Goal: Book appointment/travel/reservation

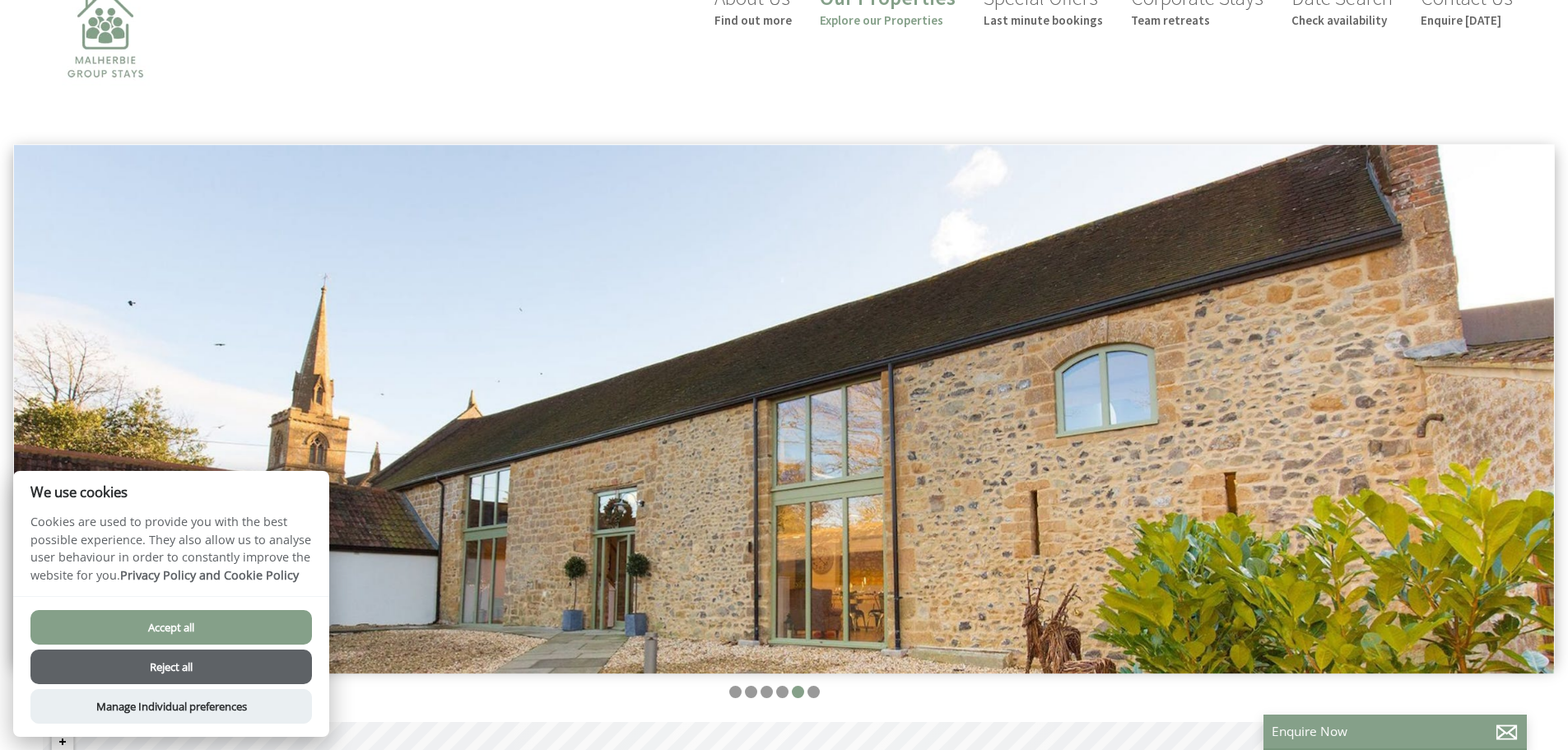
scroll to position [247, 0]
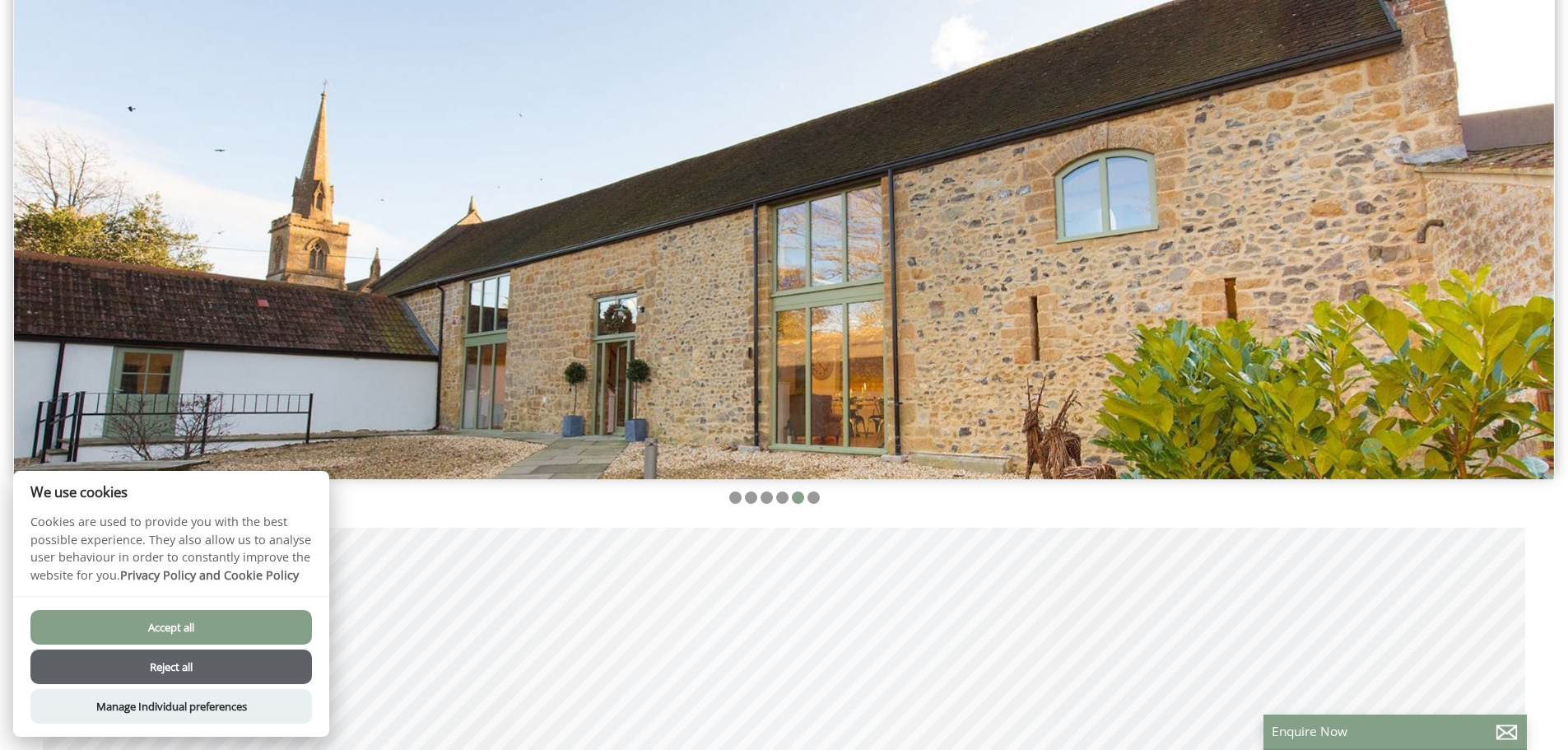
drag, startPoint x: 233, startPoint y: 667, endPoint x: 244, endPoint y: 667, distance: 11.0
click at [233, 667] on button "Reject all" at bounding box center [171, 667] width 281 height 35
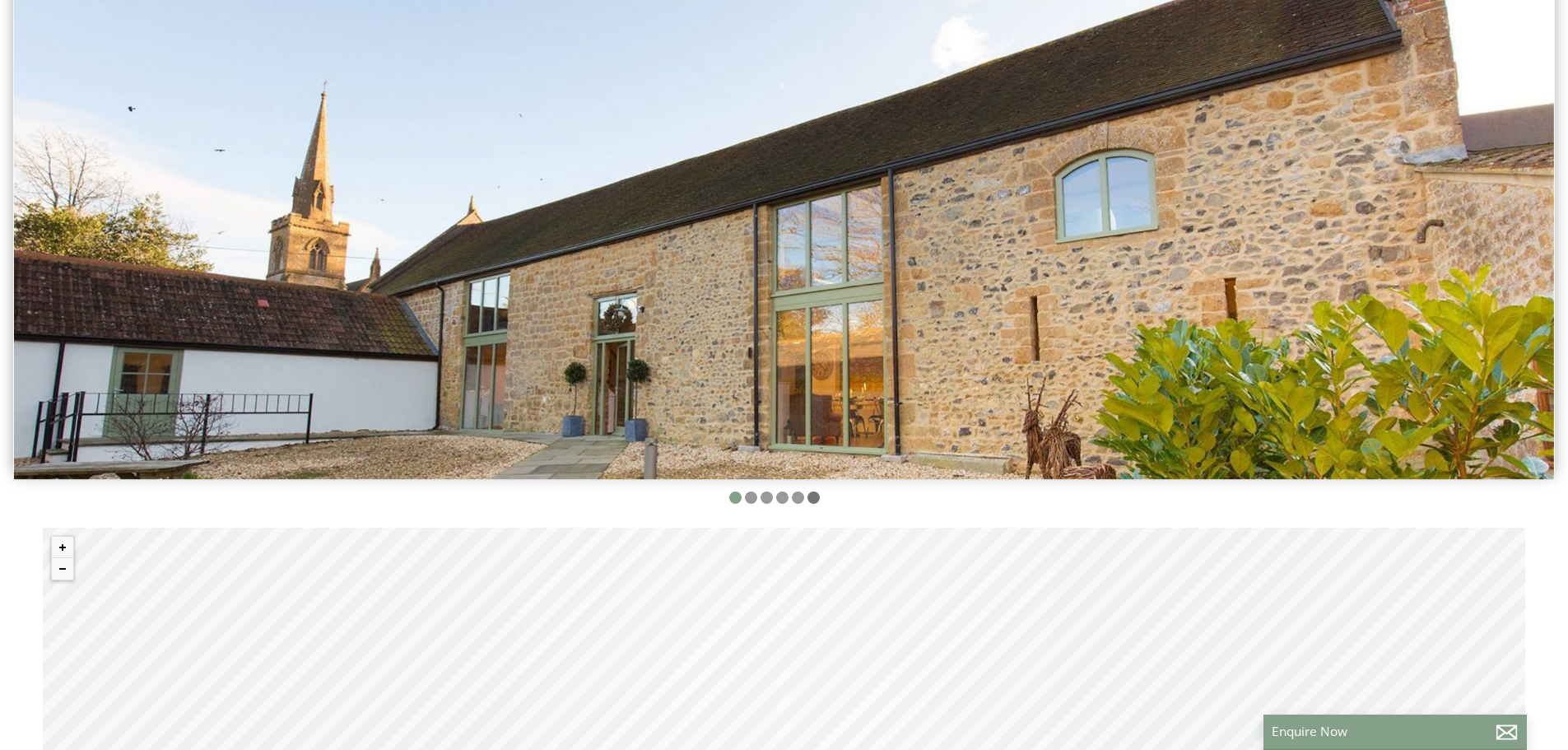
click at [811, 498] on li at bounding box center [813, 497] width 13 height 13
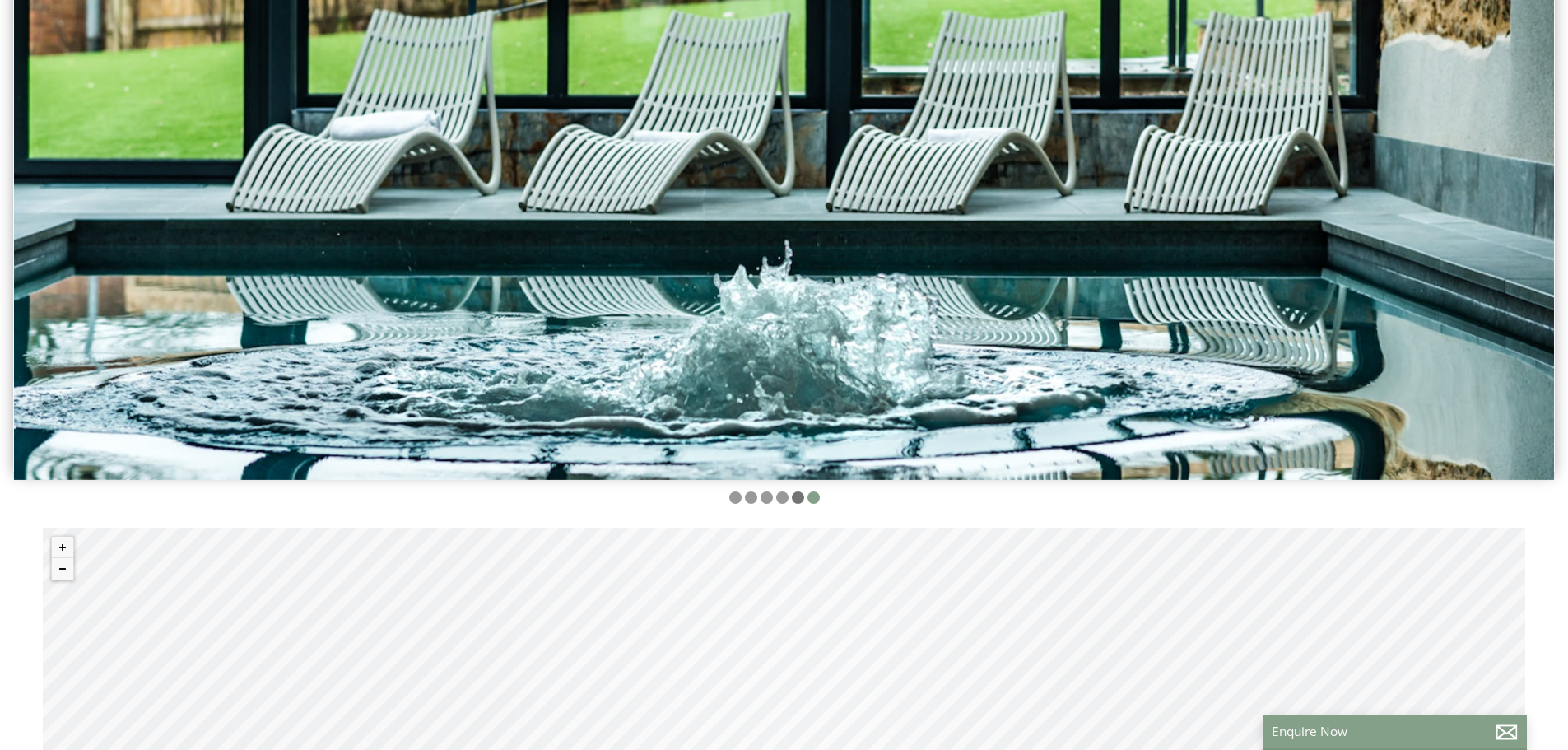
click at [795, 498] on li at bounding box center [798, 497] width 13 height 13
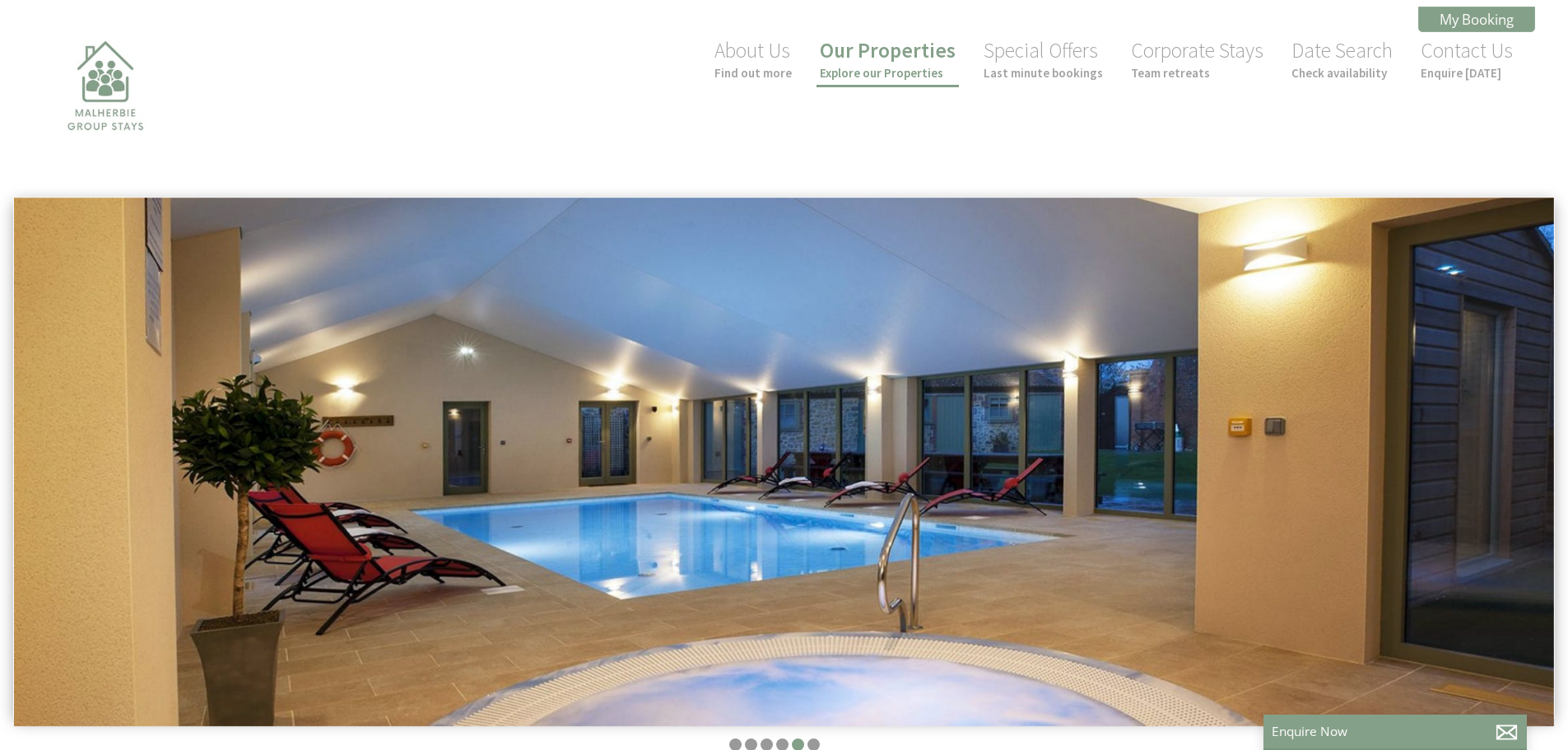
click at [913, 49] on link "Our Properties Explore our Properties" at bounding box center [887, 59] width 136 height 44
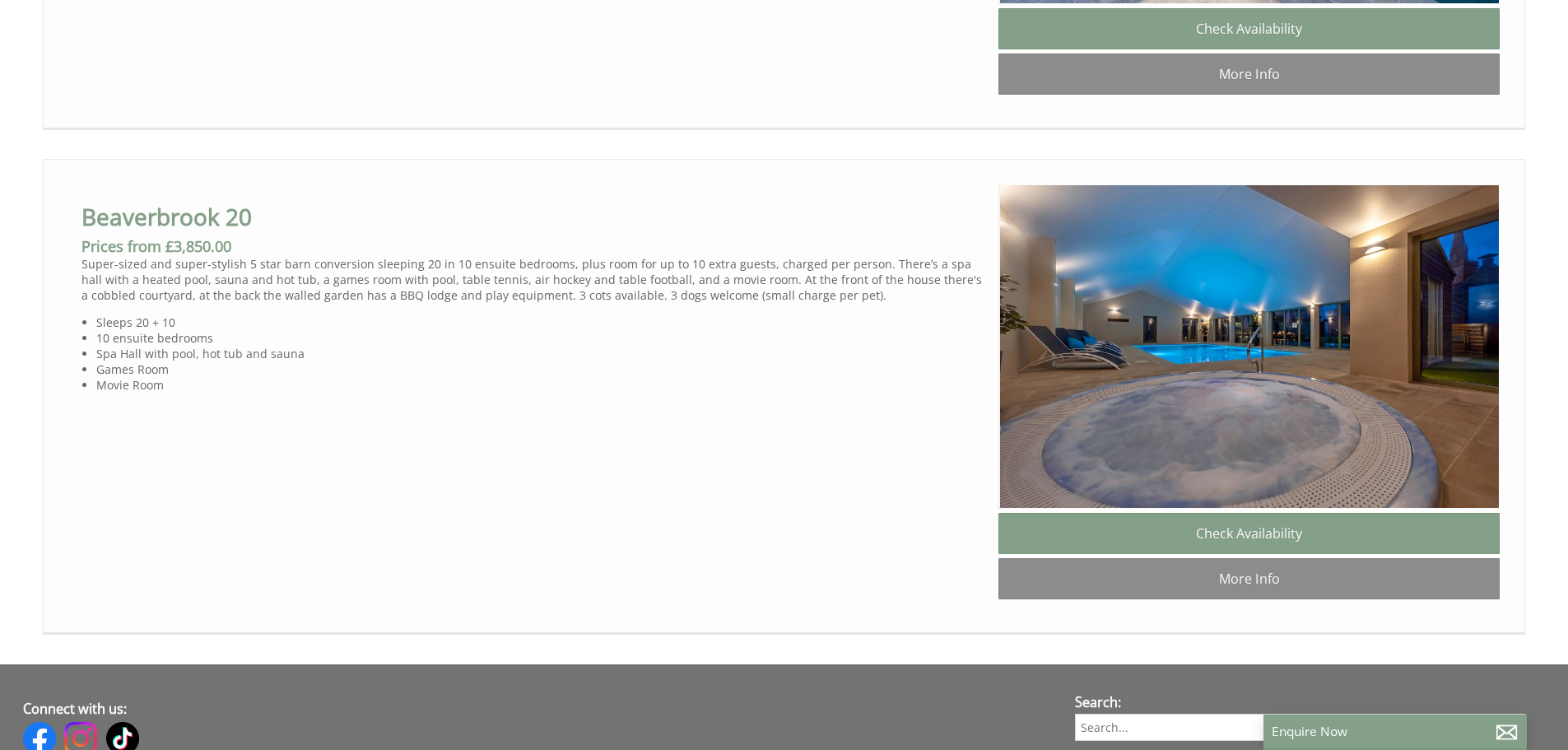
scroll to position [1398, 0]
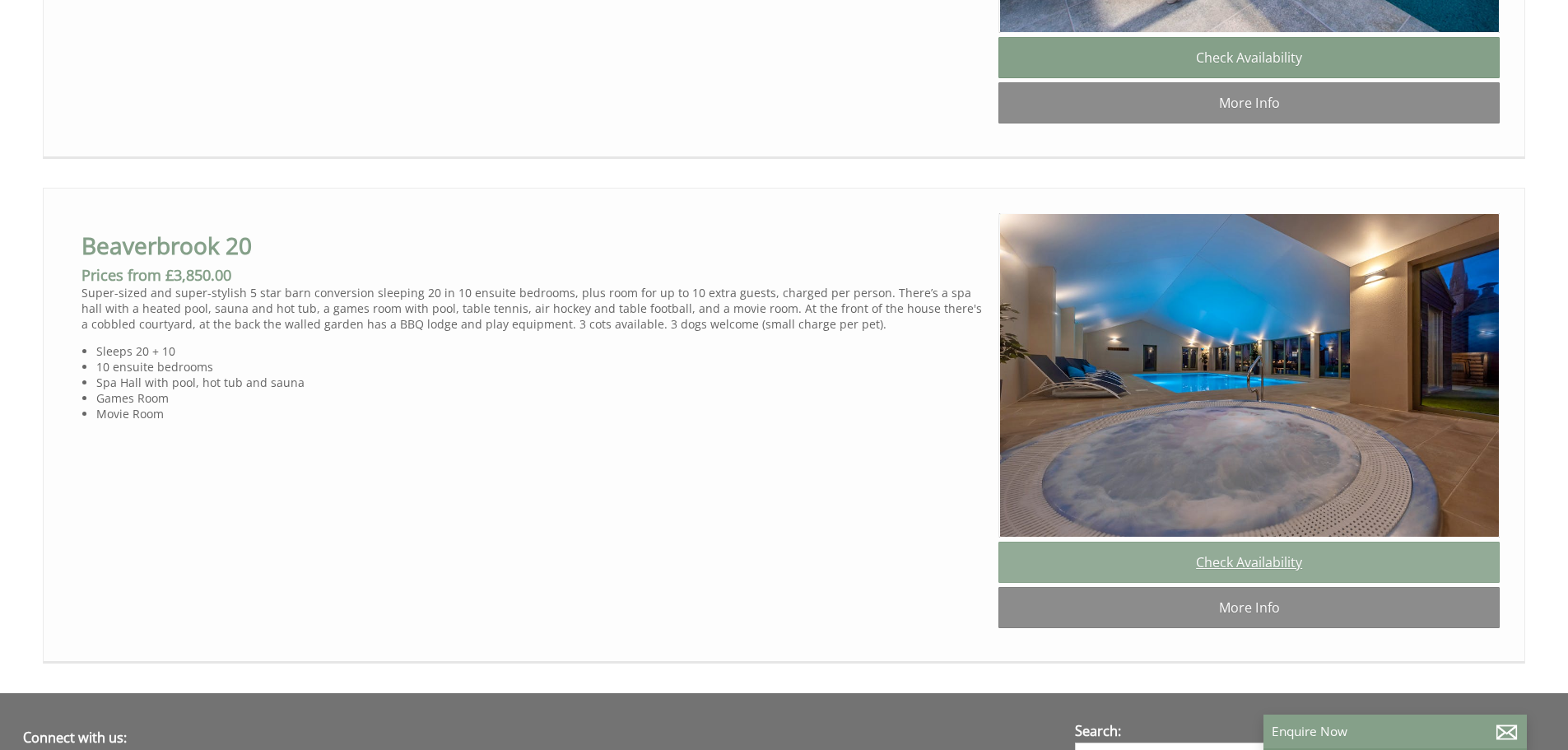
click at [1152, 583] on link "Check Availability" at bounding box center [1249, 562] width 501 height 41
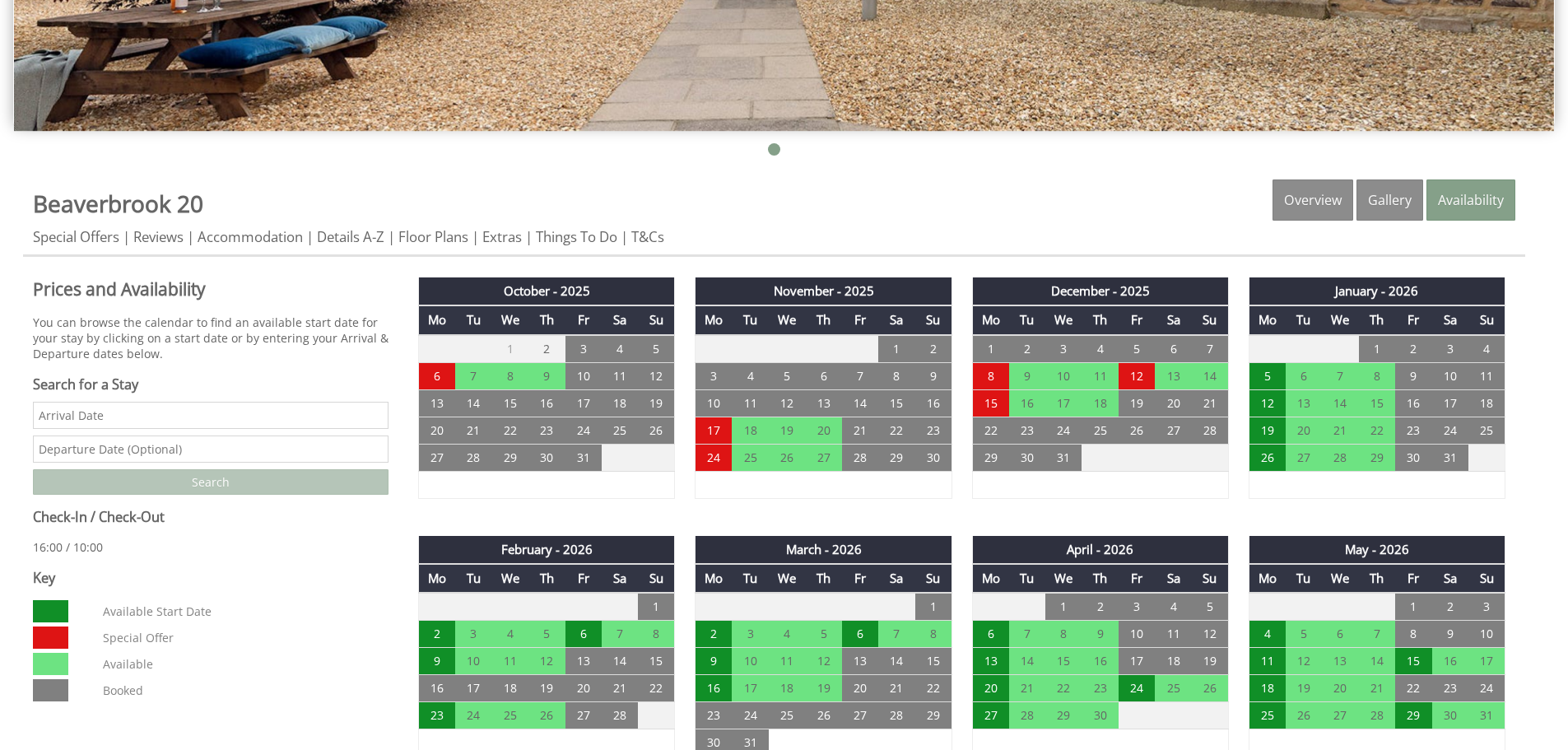
scroll to position [741, 0]
